Goal: Obtain resource: Download file/media

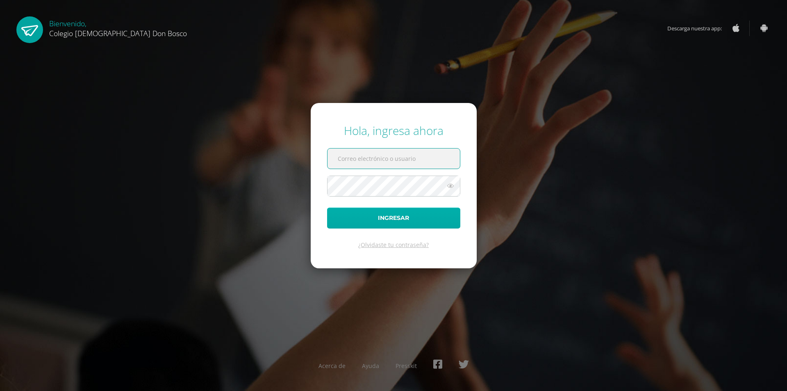
type input "k_rivas@donbosco.edu.gt"
click at [390, 221] on button "Ingresar" at bounding box center [393, 217] width 133 height 21
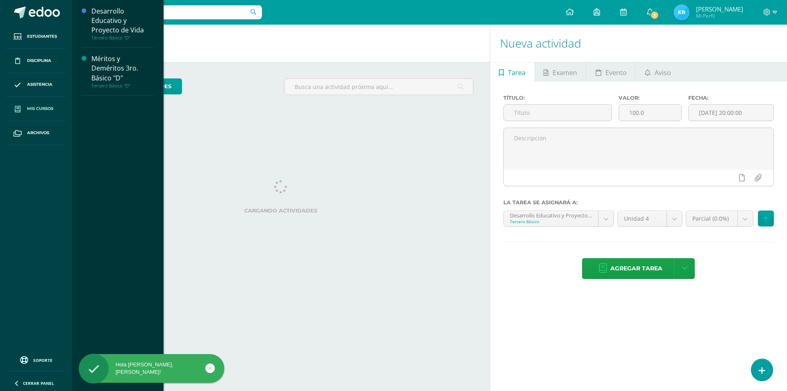
click at [39, 109] on span "Mis cursos" at bounding box center [40, 108] width 26 height 7
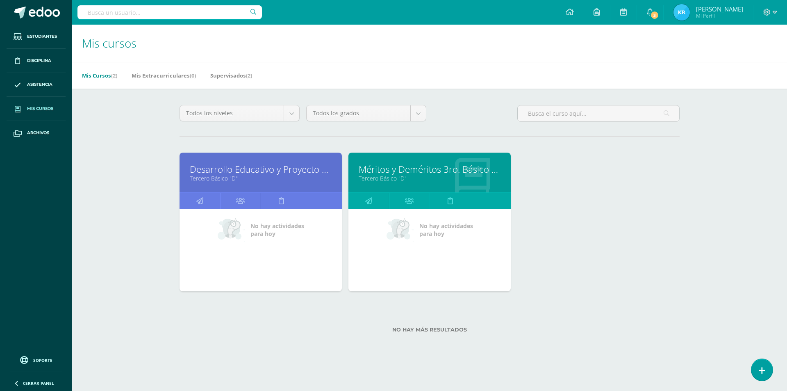
click at [282, 169] on link "Desarrollo Educativo y Proyecto de Vida" at bounding box center [261, 169] width 142 height 13
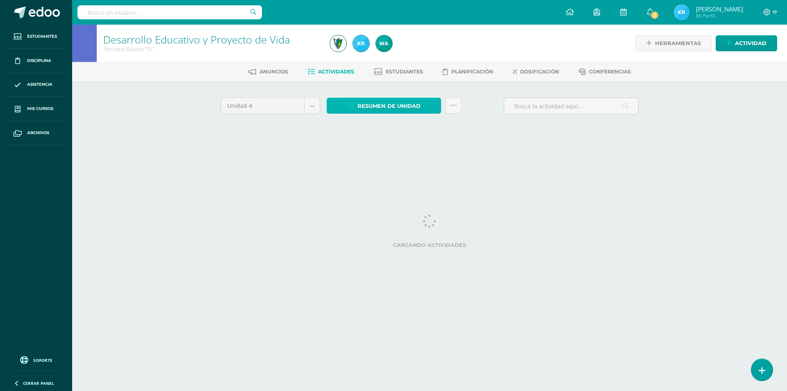
click at [400, 99] on span "Resumen de unidad" at bounding box center [388, 105] width 63 height 15
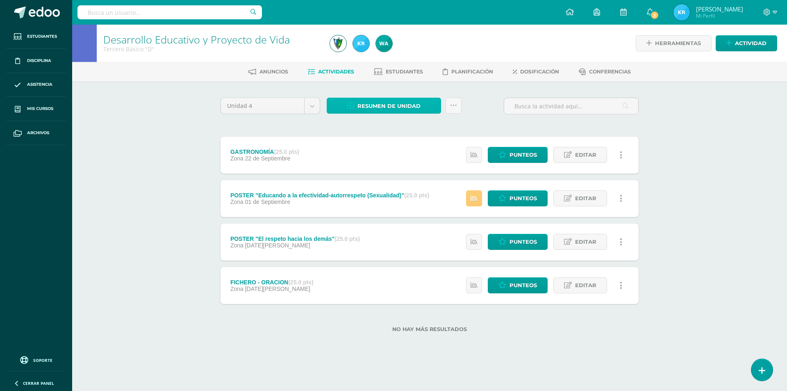
click at [375, 102] on span "Resumen de unidad" at bounding box center [388, 105] width 63 height 15
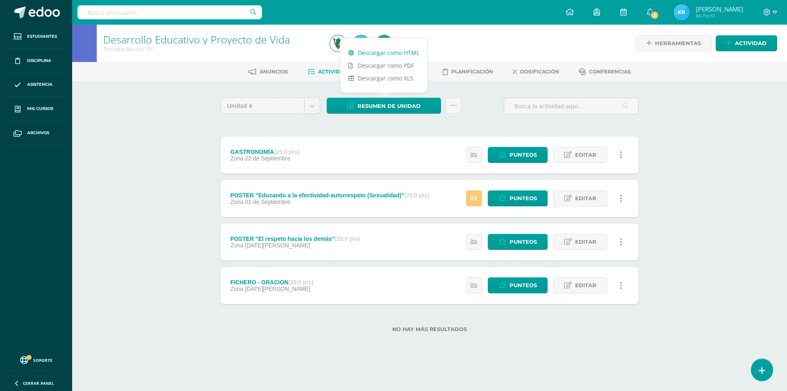
click at [381, 54] on link "Descargar como HTML" at bounding box center [383, 52] width 87 height 13
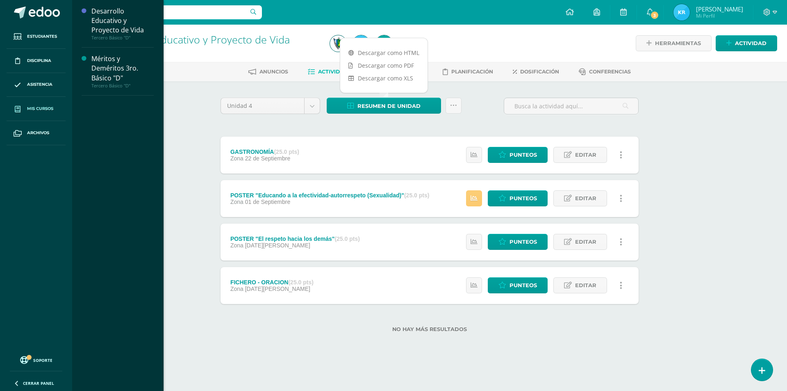
click at [23, 109] on span at bounding box center [17, 108] width 15 height 15
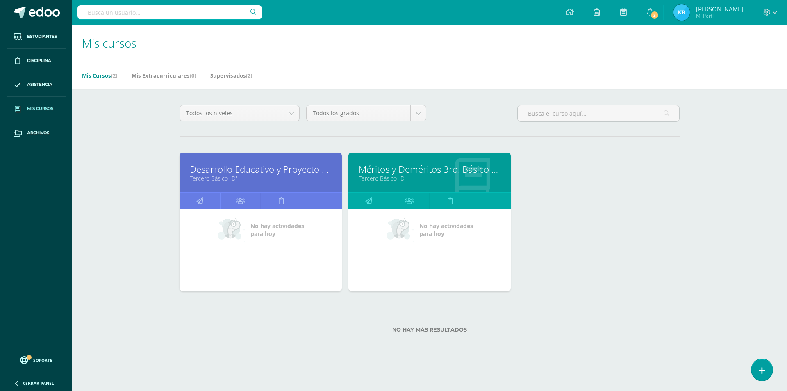
click at [407, 170] on link "Méritos y Deméritos 3ro. Básico "D"" at bounding box center [430, 169] width 142 height 13
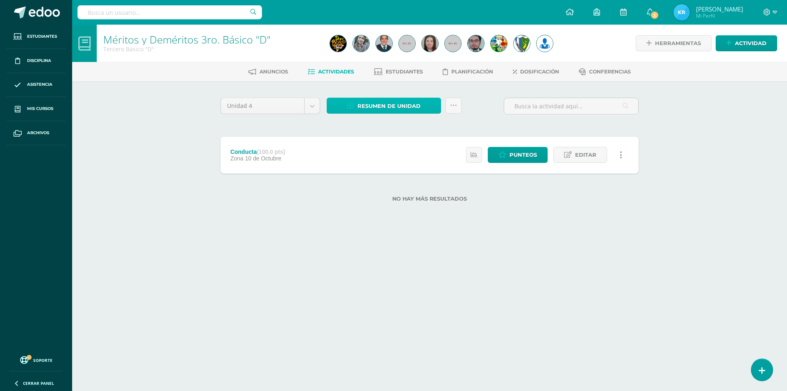
click at [380, 110] on span "Resumen de unidad" at bounding box center [388, 105] width 63 height 15
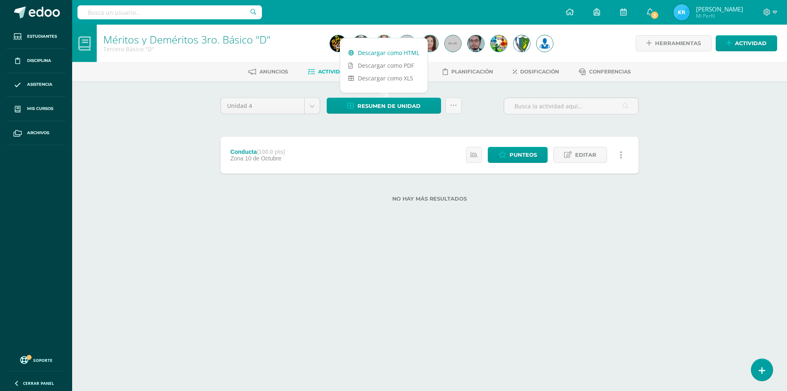
click at [399, 52] on link "Descargar como HTML" at bounding box center [383, 52] width 87 height 13
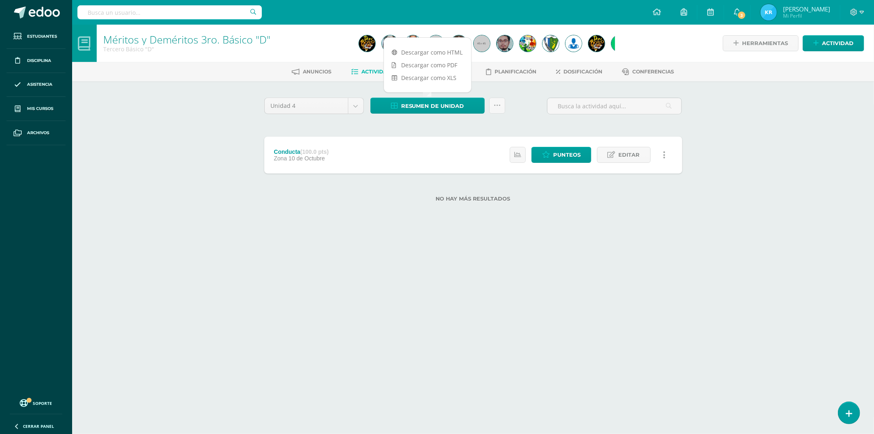
click at [787, 17] on div at bounding box center [858, 12] width 34 height 25
click at [787, 5] on div at bounding box center [858, 12] width 34 height 25
click at [787, 9] on icon at bounding box center [854, 12] width 7 height 7
click at [787, 59] on span "Cerrar sesión" at bounding box center [836, 56] width 37 height 8
